Goal: Check status: Check status

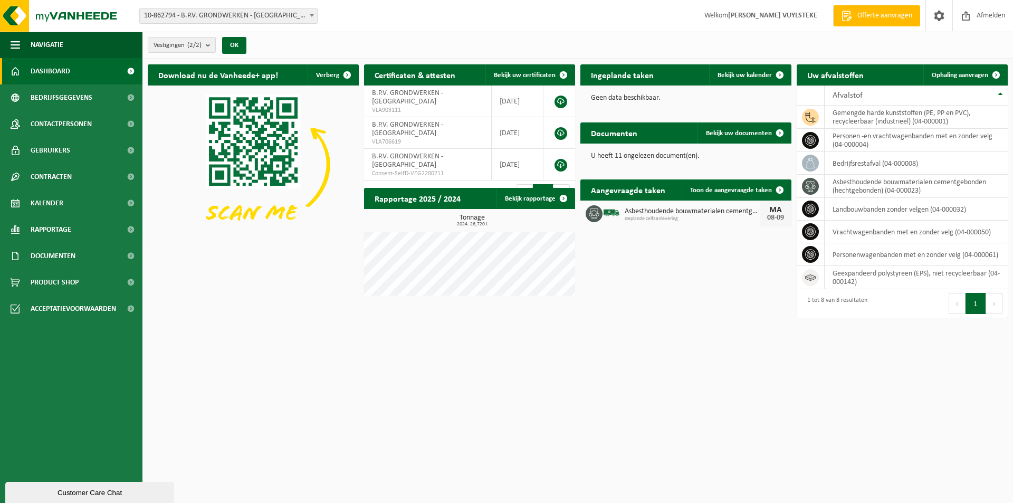
drag, startPoint x: 0, startPoint y: 0, endPoint x: 327, endPoint y: 294, distance: 439.7
click at [297, 310] on div "Download nu de Vanheede+ app! Verberg Certificaten & attesten Bekijk uw certifi…" at bounding box center [577, 191] width 865 height 264
click at [843, 399] on html "Vestiging: 01-094540 - B.P.V. GRONDWERKEN BV - KORTEMARK 10-862794 - B.P.V. GRO…" at bounding box center [506, 251] width 1013 height 503
drag, startPoint x: 762, startPoint y: 402, endPoint x: 381, endPoint y: 345, distance: 385.6
click at [760, 401] on html "Vestiging: 01-094540 - B.P.V. GRONDWERKEN BV - KORTEMARK 10-862794 - B.P.V. GRO…" at bounding box center [506, 251] width 1013 height 503
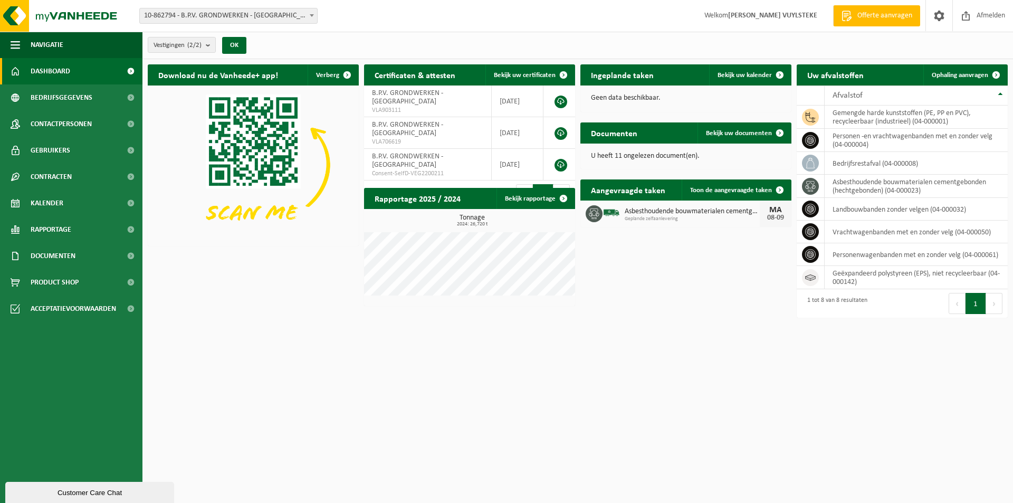
drag, startPoint x: 308, startPoint y: 11, endPoint x: 293, endPoint y: 15, distance: 15.2
click at [308, 13] on span at bounding box center [312, 15] width 11 height 14
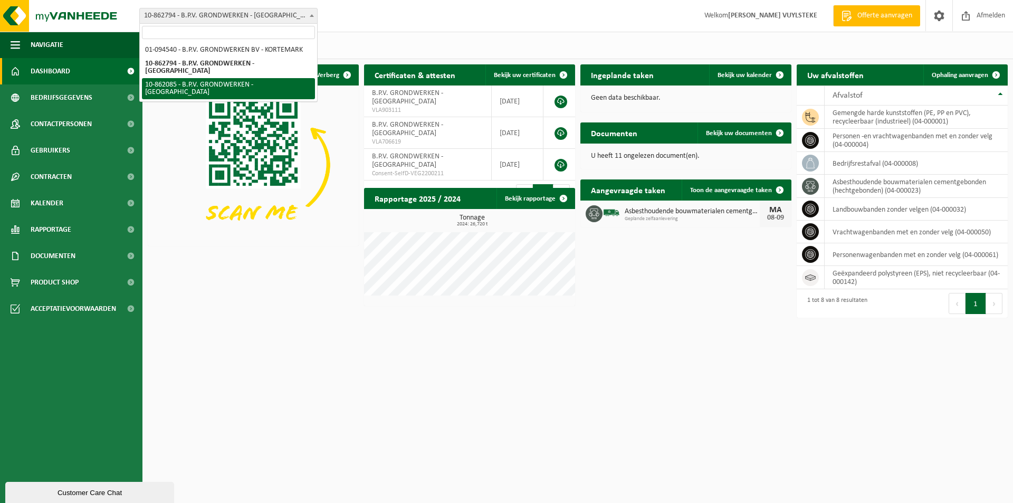
select select "100890"
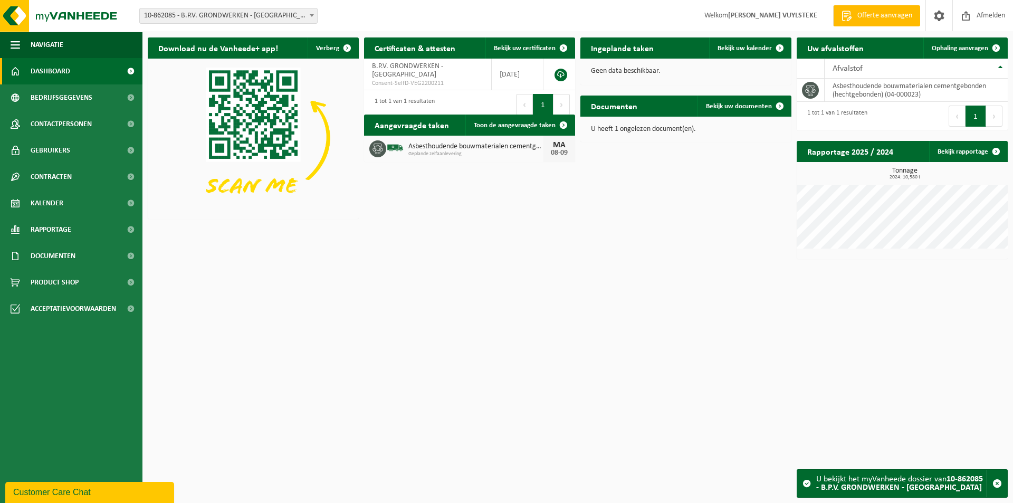
click at [622, 221] on div "Download nu de Vanheede+ app! Verberg Certificaten & attesten Bekijk uw certifi…" at bounding box center [577, 148] width 865 height 232
click at [351, 272] on html "Vestiging: 01-094540 - B.P.V. GRONDWERKEN BV - KORTEMARK 10-862794 - B.P.V. GRO…" at bounding box center [506, 251] width 1013 height 503
click at [212, 11] on span "10-862085 - B.P.V. GRONDWERKEN - [GEOGRAPHIC_DATA]" at bounding box center [228, 15] width 177 height 15
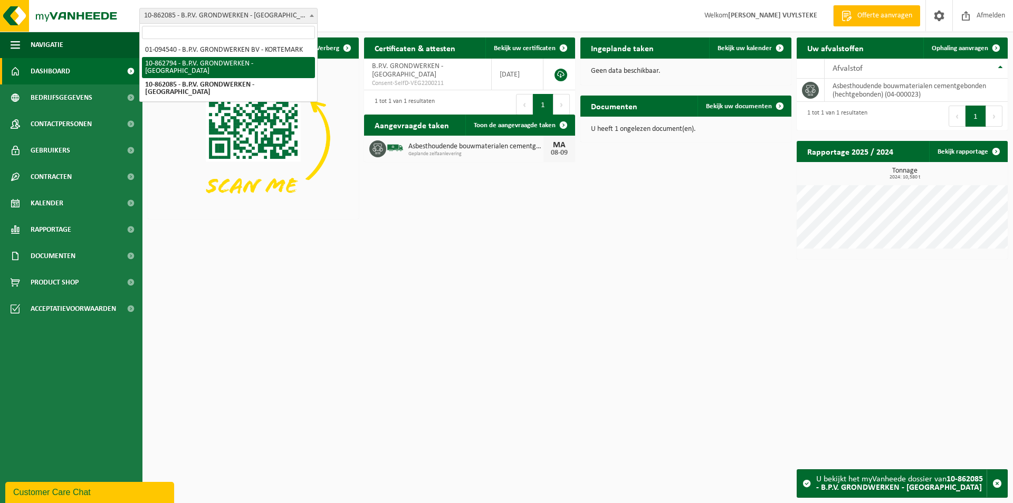
select select "101179"
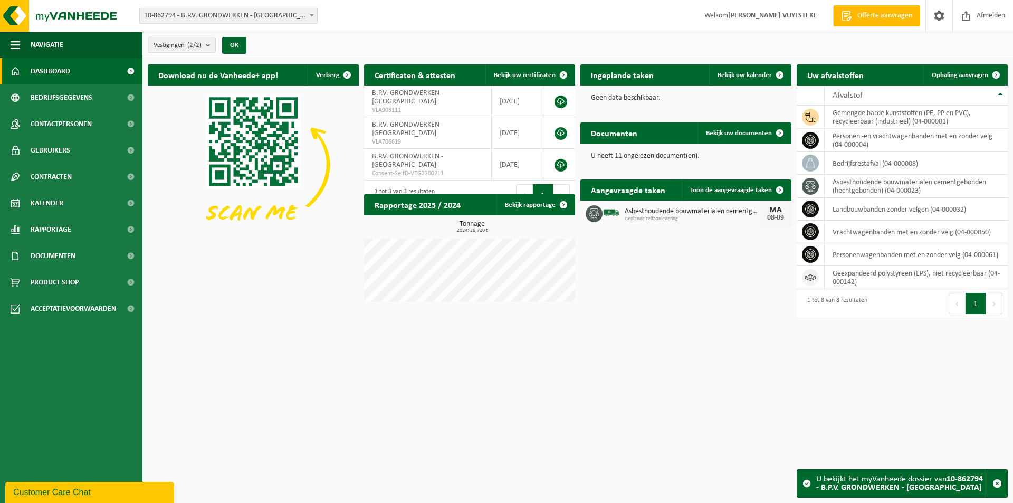
click at [700, 308] on div "Download nu de Vanheede+ app! Verberg Certificaten & attesten Bekijk uw certifi…" at bounding box center [577, 188] width 865 height 259
